Goal: Task Accomplishment & Management: Manage account settings

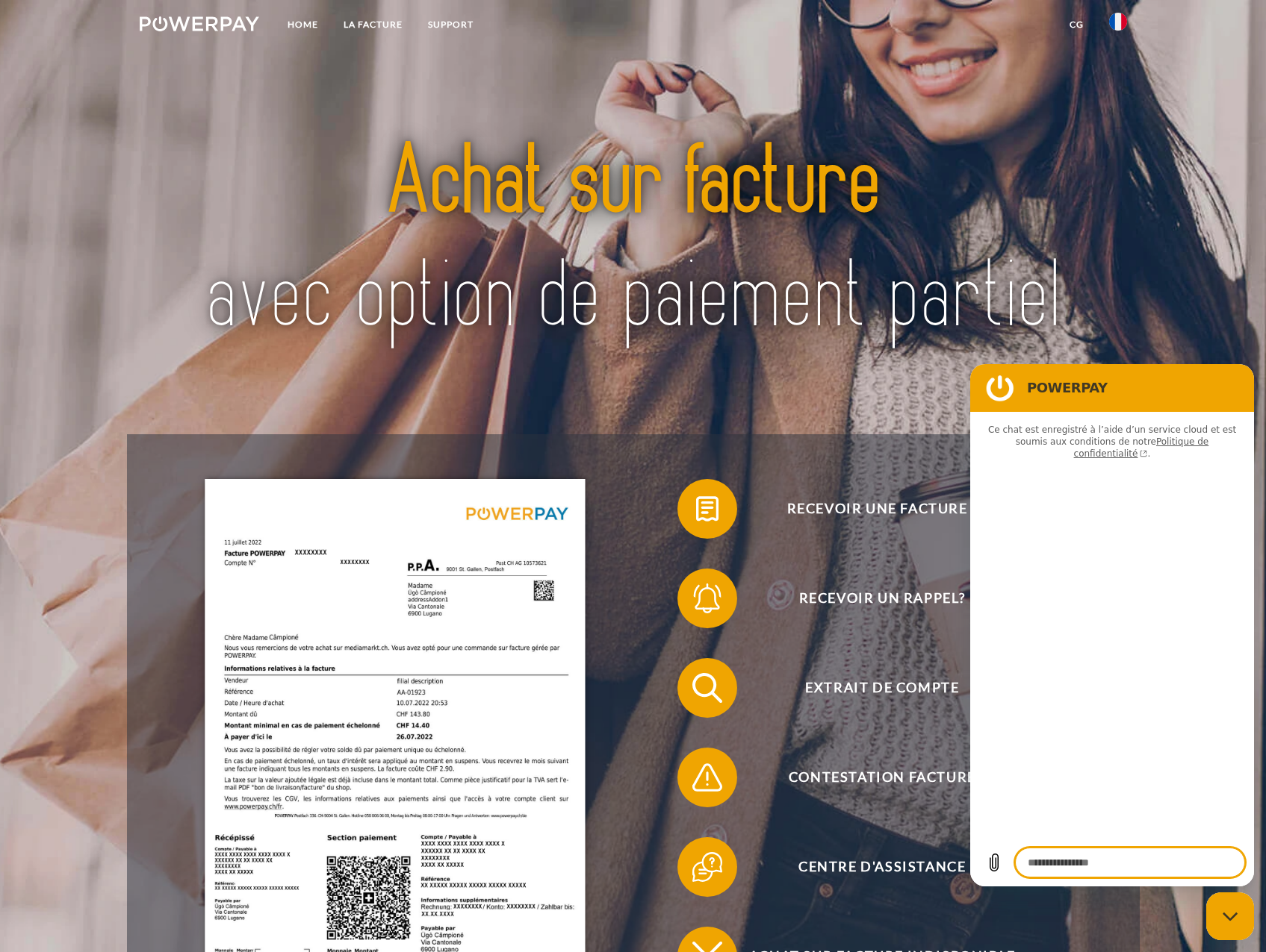
type textarea "*"
click at [353, 23] on link "LA FACTURE" at bounding box center [373, 25] width 85 height 27
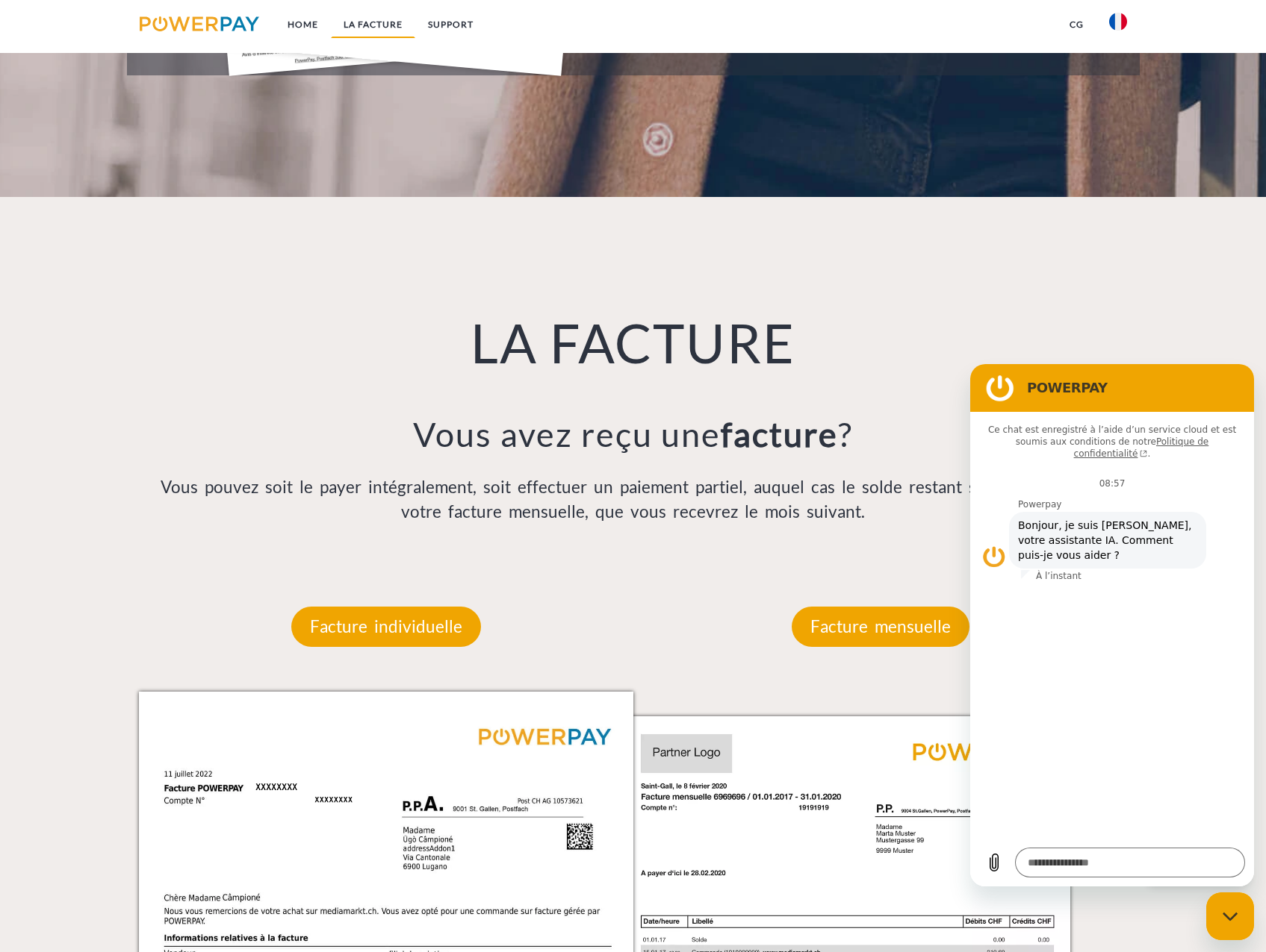
scroll to position [1156, 0]
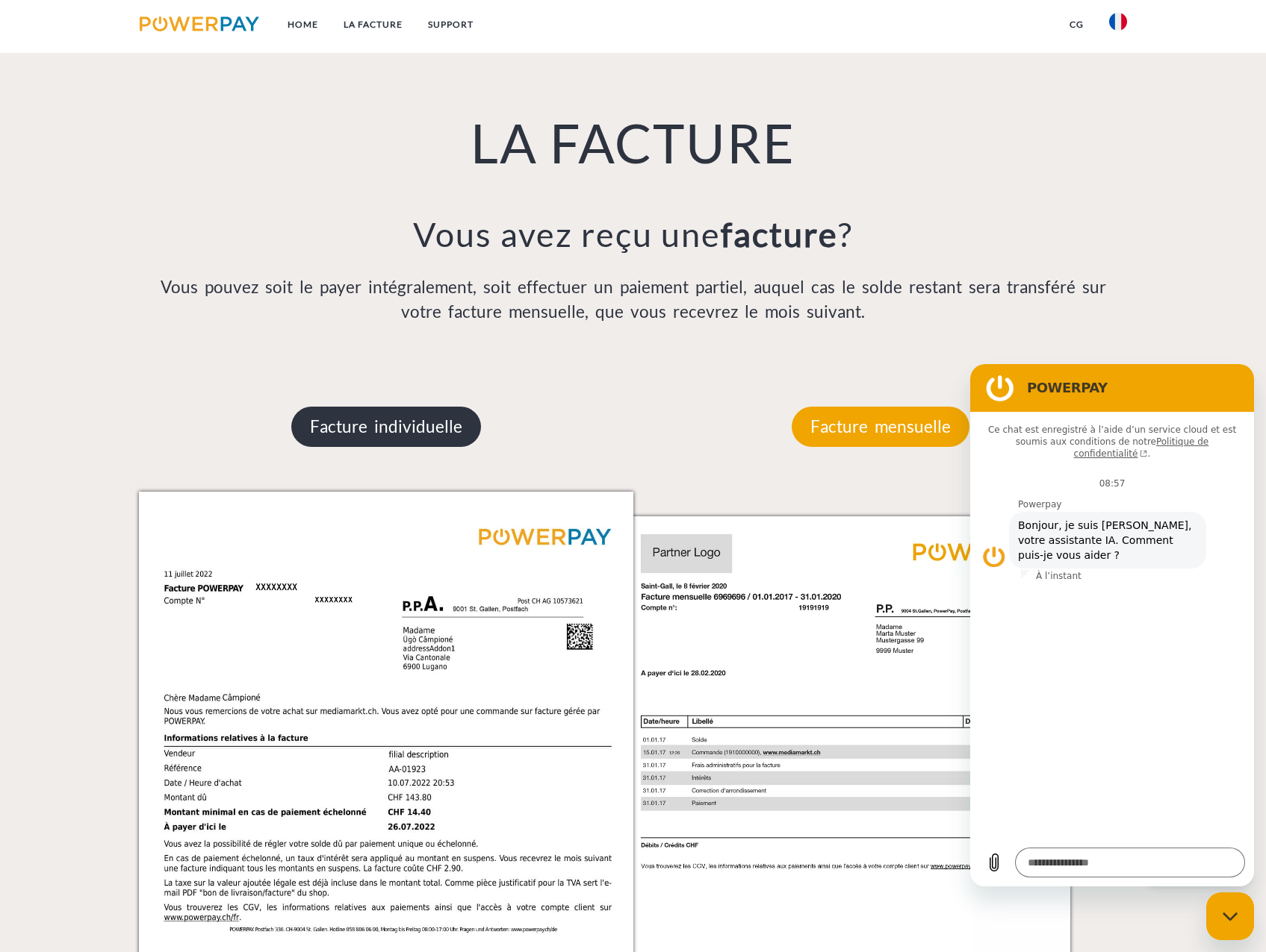
click at [369, 427] on p "Facture individuelle" at bounding box center [386, 427] width 190 height 40
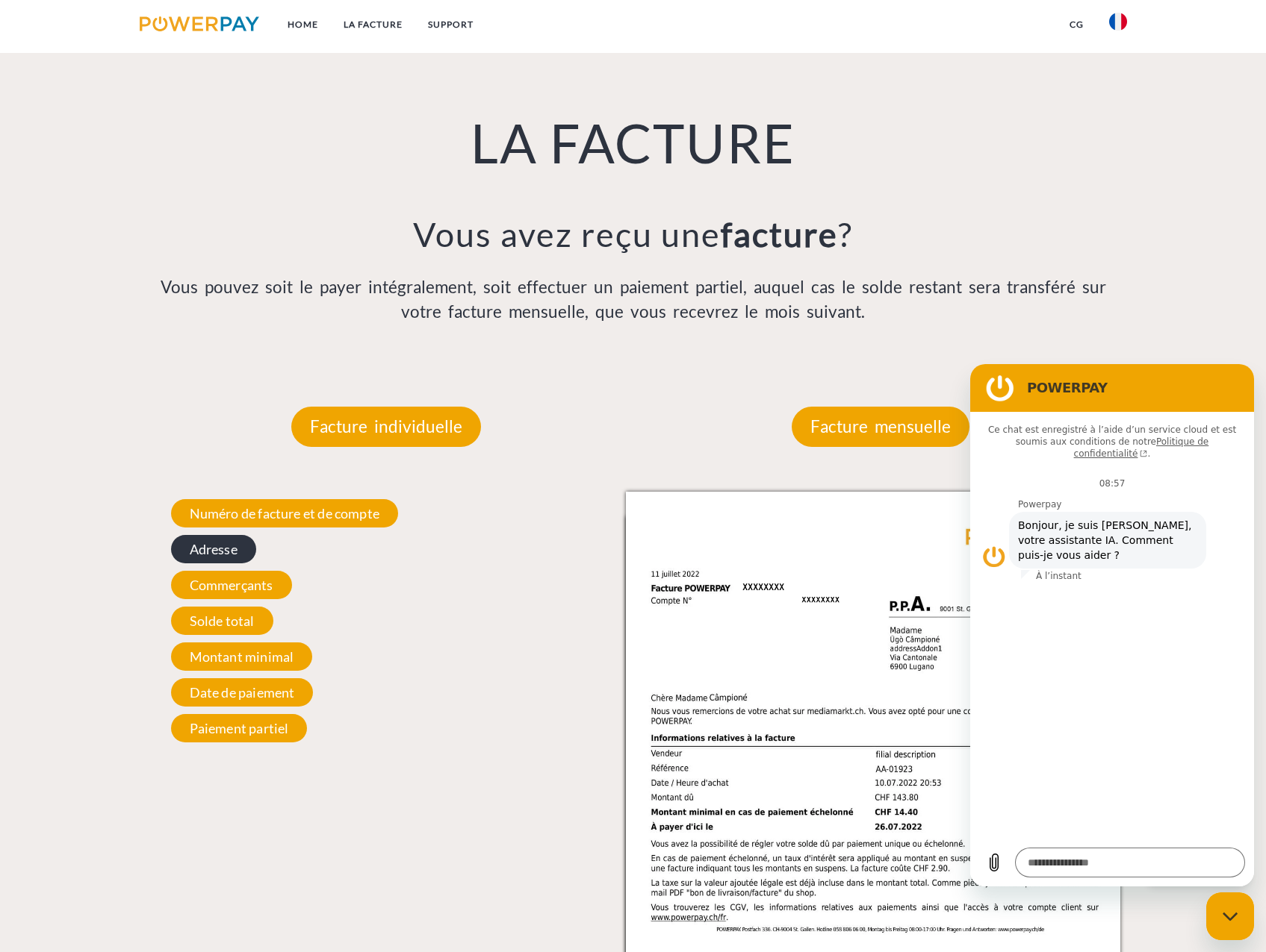
click at [231, 549] on span "Adresse" at bounding box center [214, 548] width 85 height 28
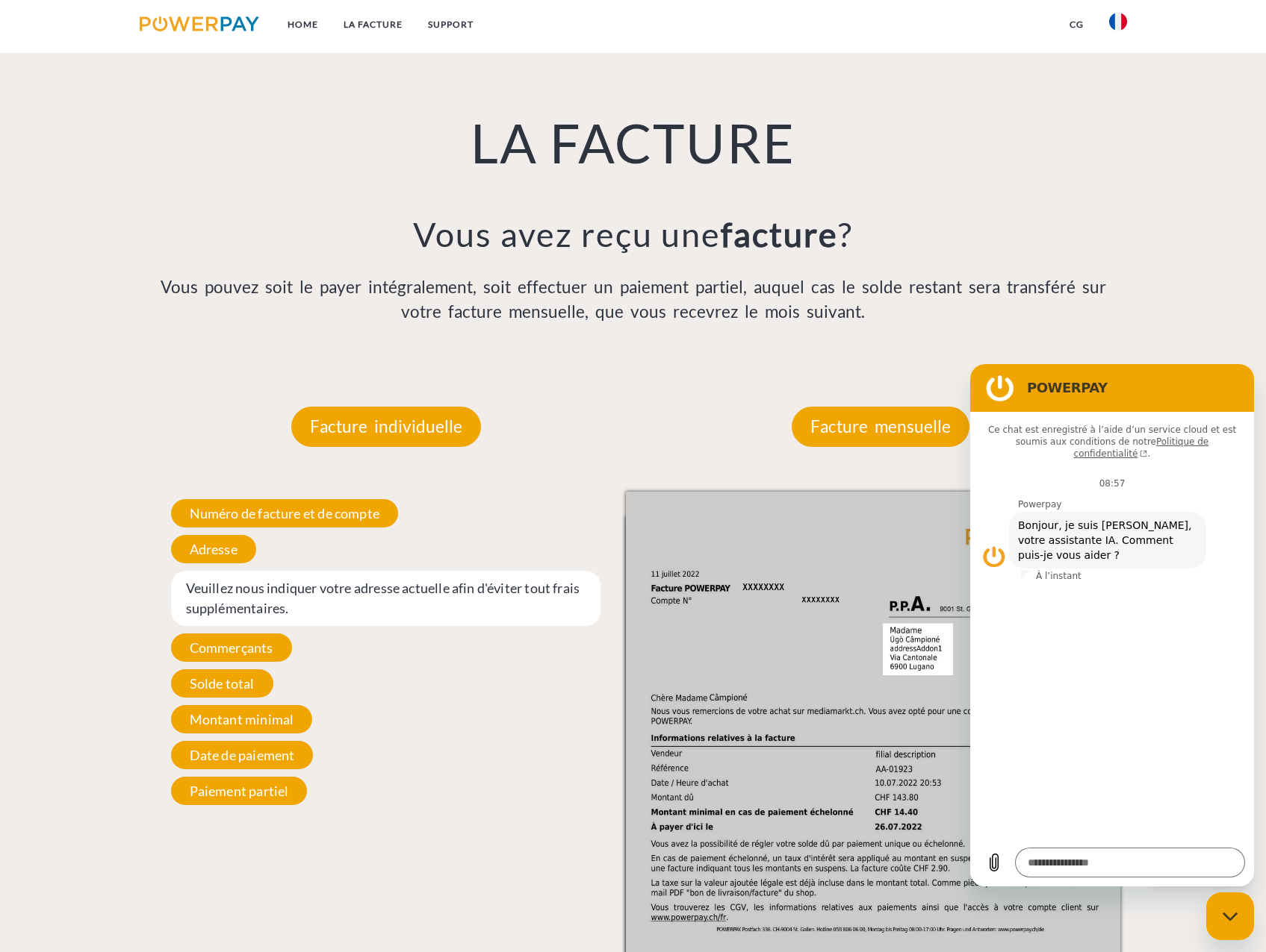
click at [428, 592] on span "Veuillez nous indiquer votre adresse actuelle afin d'éviter tout frais suppléme…" at bounding box center [386, 598] width 430 height 55
click at [402, 435] on p "Facture individuelle" at bounding box center [386, 427] width 190 height 40
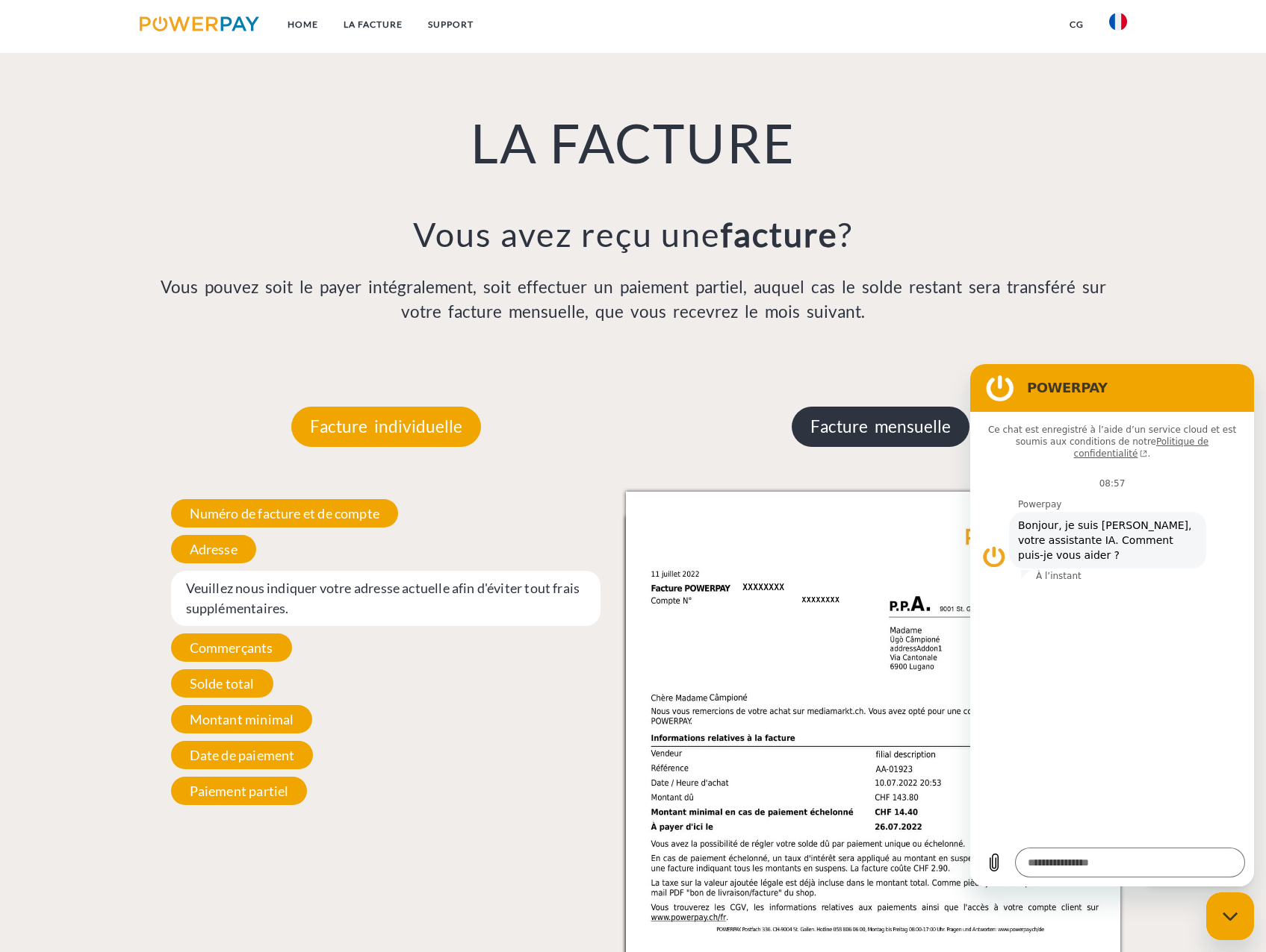
click at [892, 432] on p "Facture mensuelle" at bounding box center [880, 427] width 178 height 40
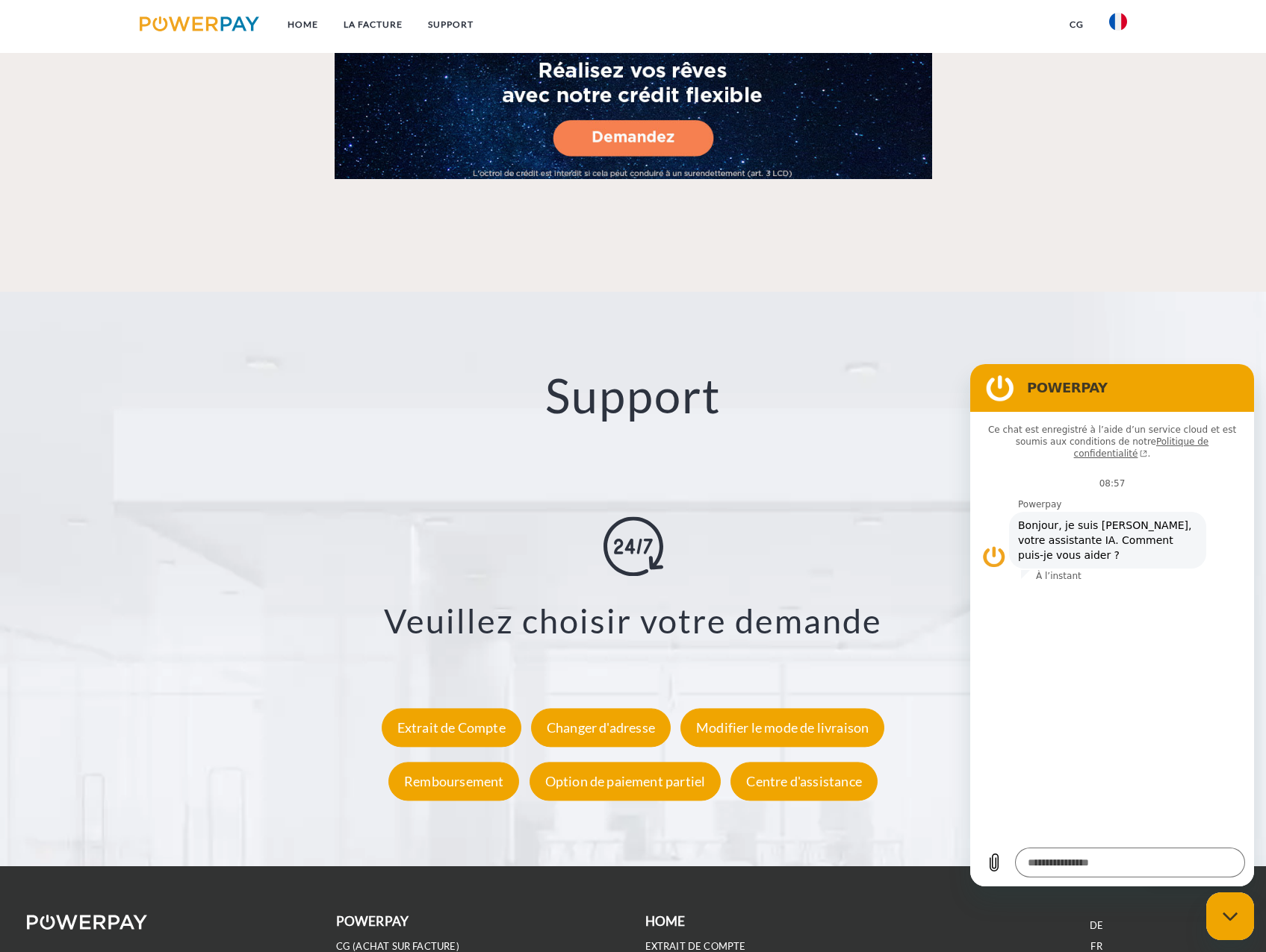
scroll to position [2638, 0]
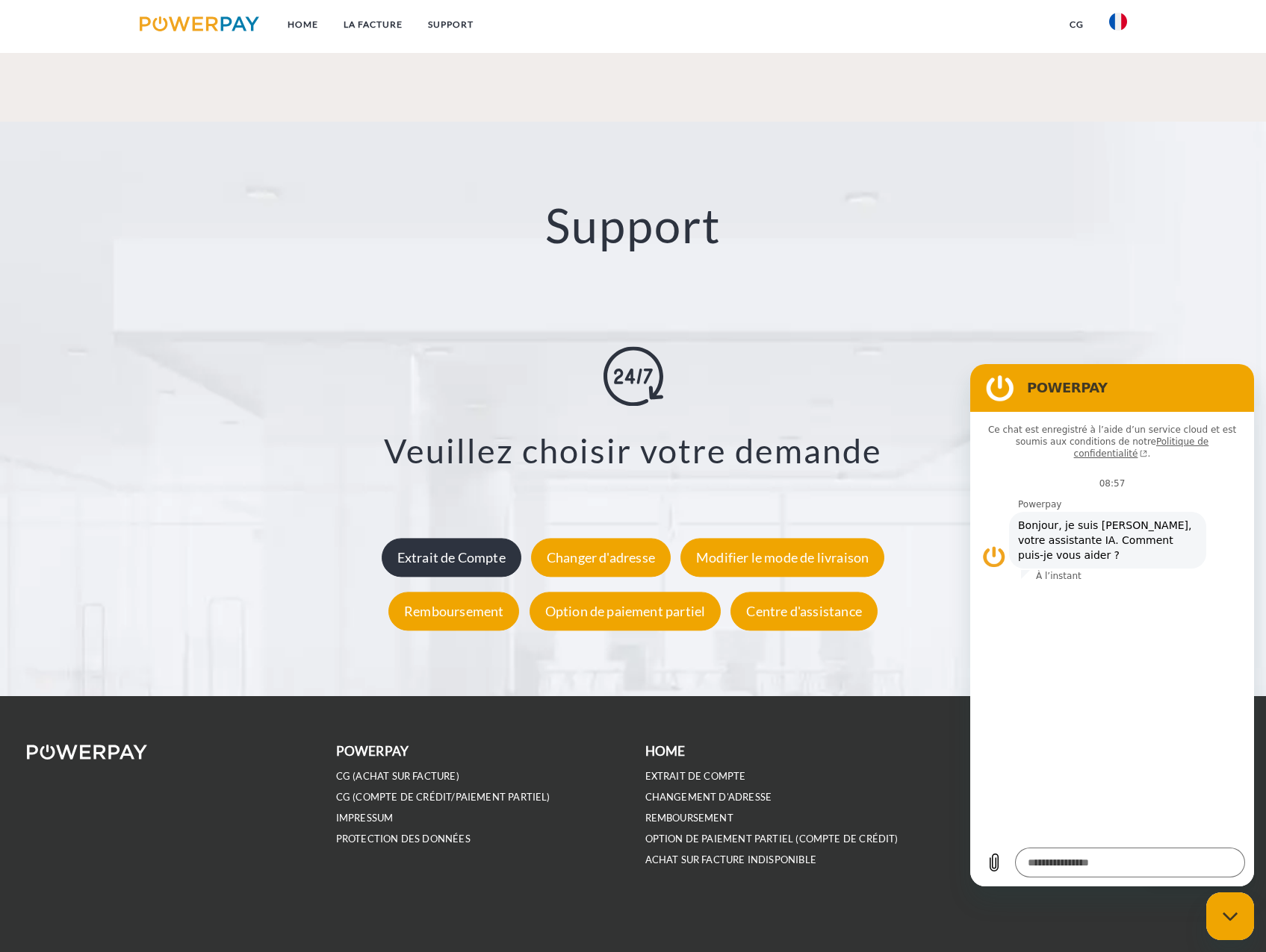
click at [493, 556] on div "Extrait de Compte" at bounding box center [451, 558] width 139 height 38
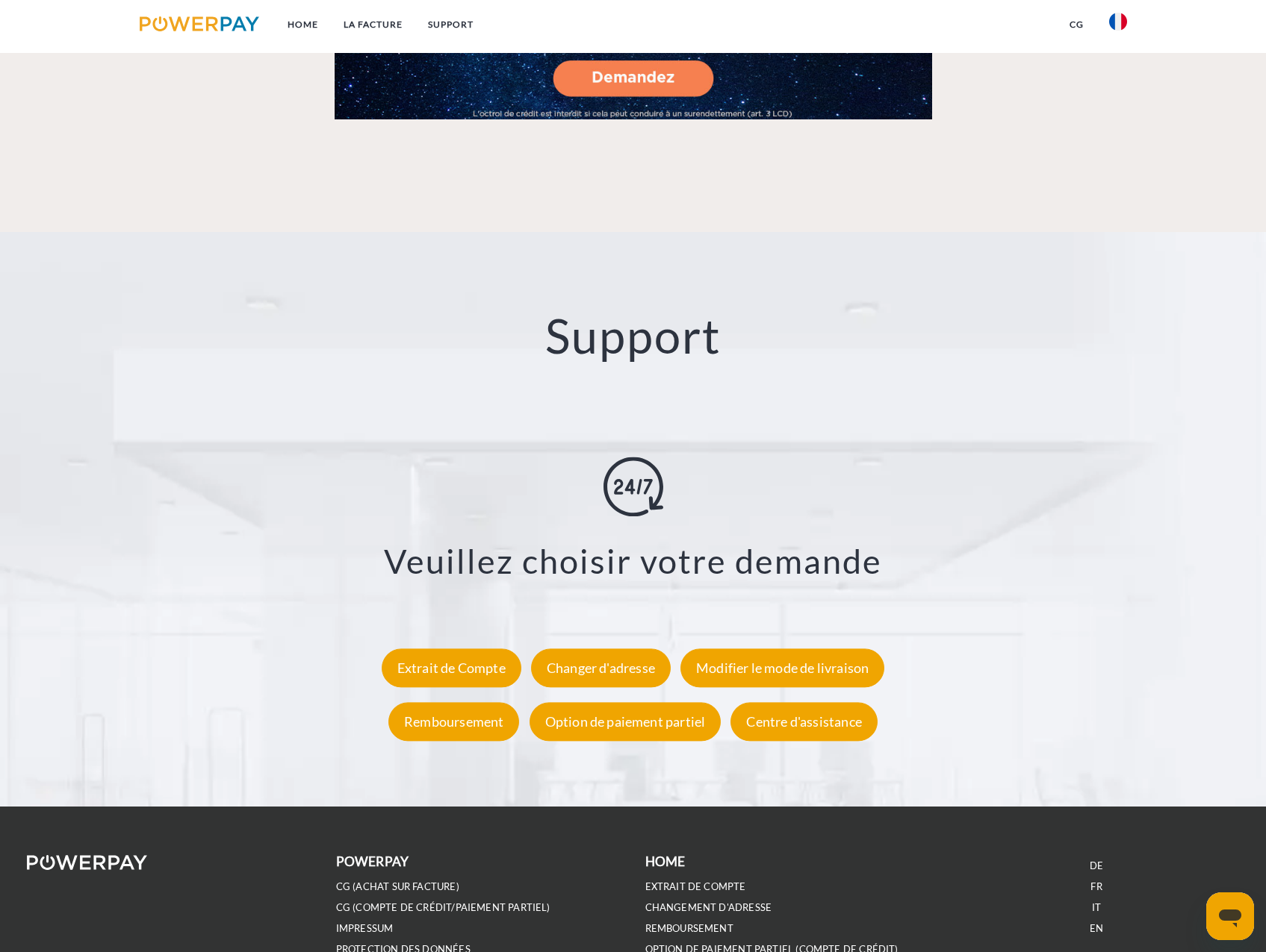
scroll to position [2638, 0]
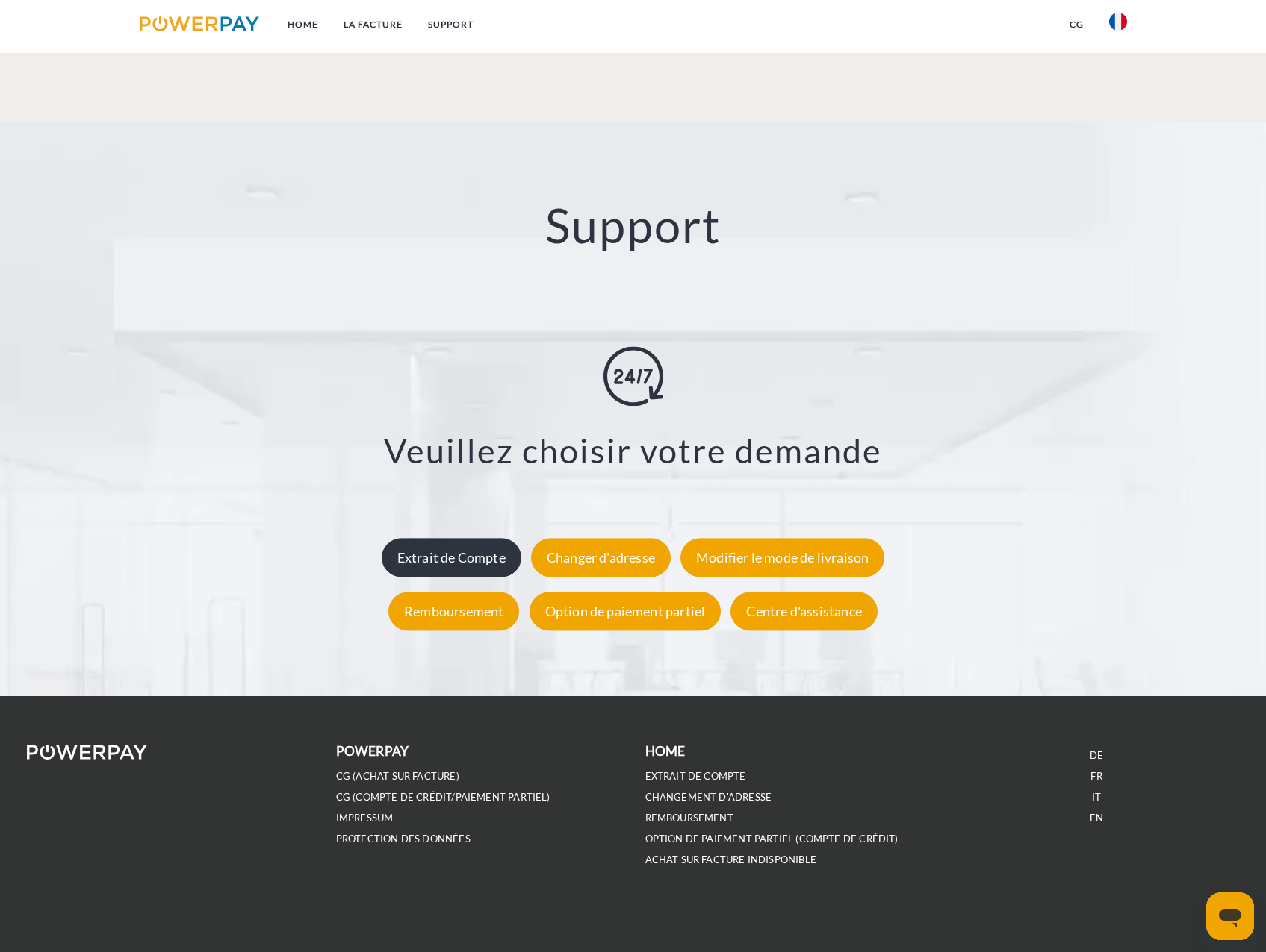
click at [502, 555] on div "Extrait de Compte" at bounding box center [451, 558] width 139 height 38
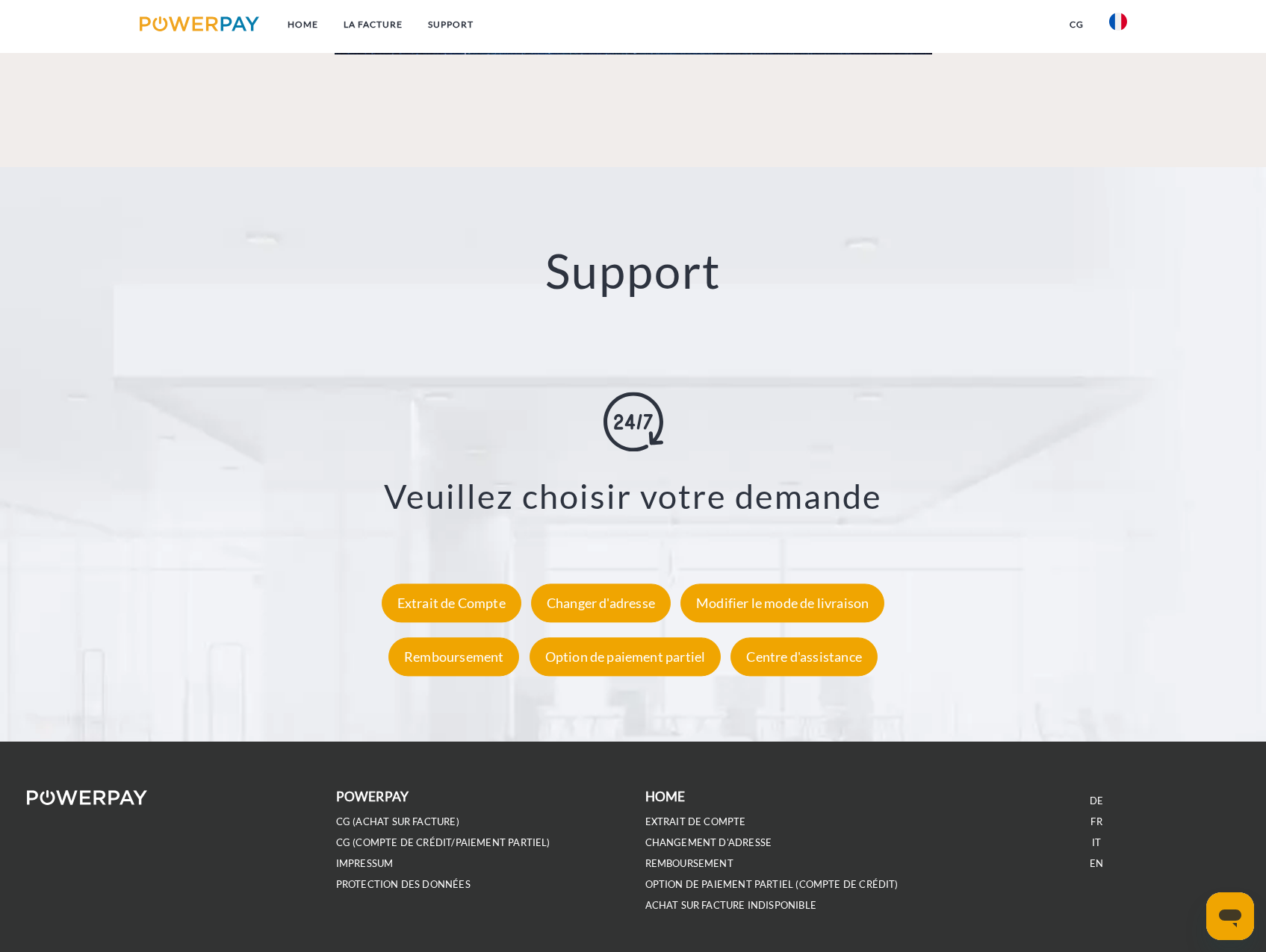
scroll to position [2638, 0]
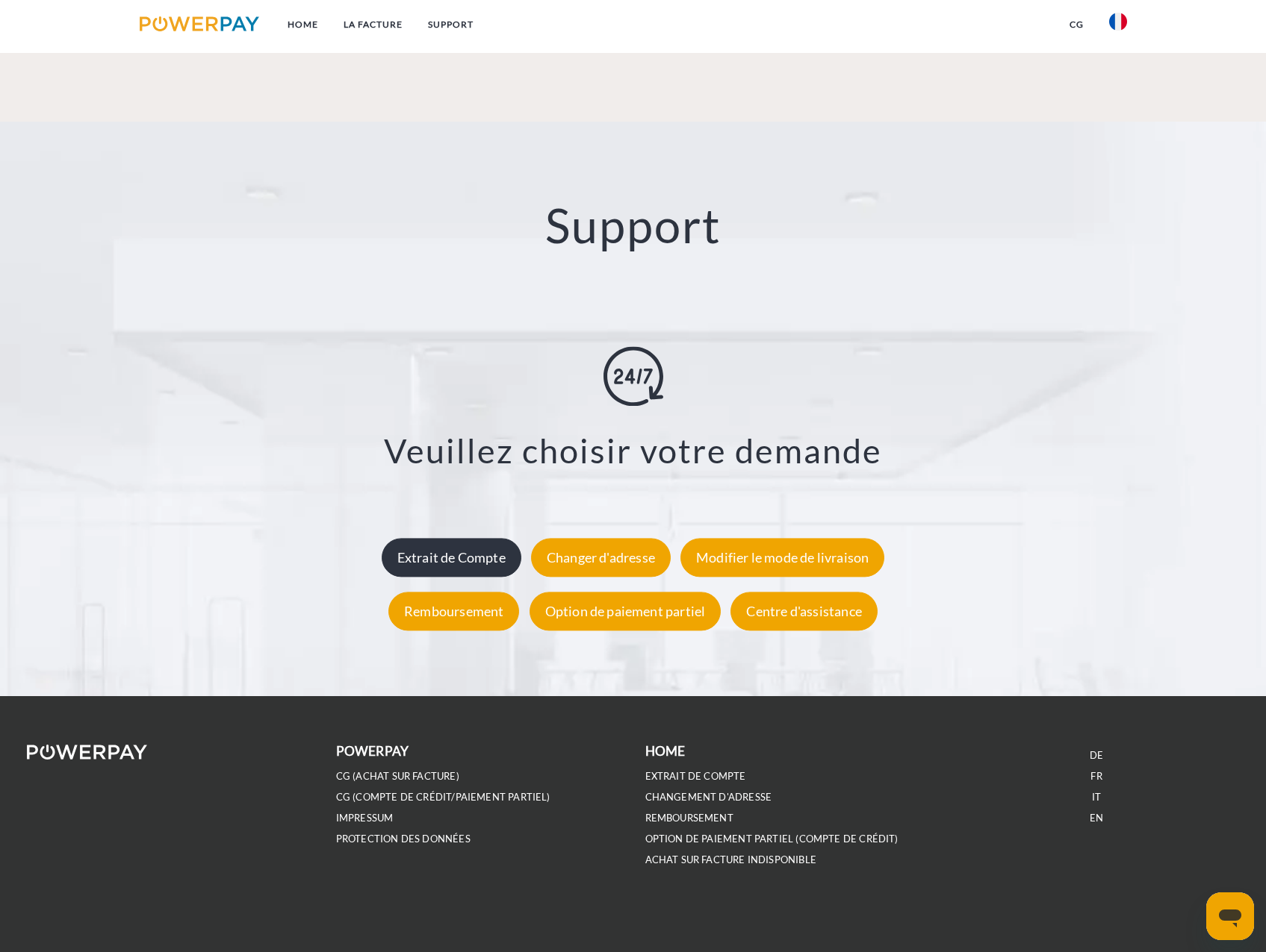
click at [462, 553] on div "Extrait de Compte" at bounding box center [451, 558] width 139 height 38
